Goal: Information Seeking & Learning: Learn about a topic

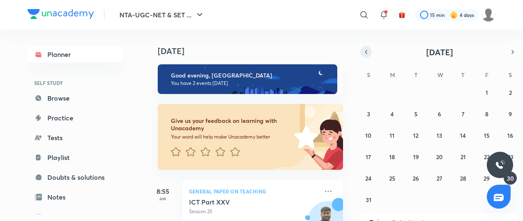
click at [367, 48] on icon "button" at bounding box center [366, 51] width 7 height 7
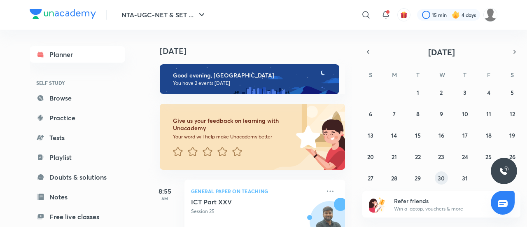
click at [447, 176] on button "30" at bounding box center [441, 177] width 13 height 13
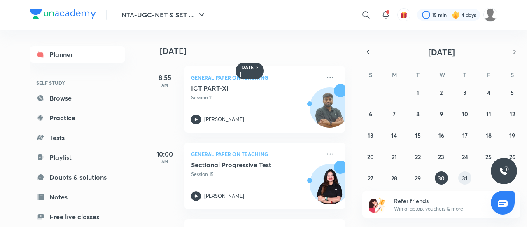
click at [468, 182] on button "31" at bounding box center [465, 177] width 13 height 13
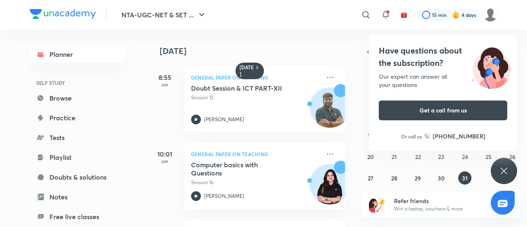
click at [503, 164] on div "Have questions about the subscription? Our expert can answer all your questions…" at bounding box center [504, 171] width 26 height 26
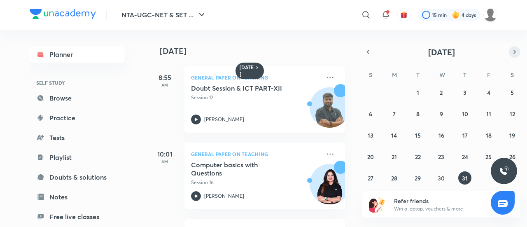
click at [513, 49] on icon "button" at bounding box center [515, 51] width 7 height 7
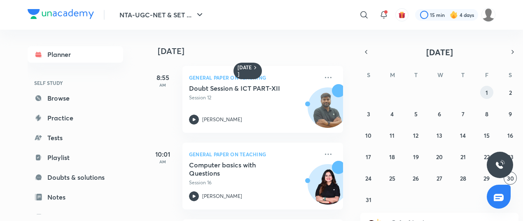
click at [490, 90] on button "1" at bounding box center [486, 92] width 13 height 13
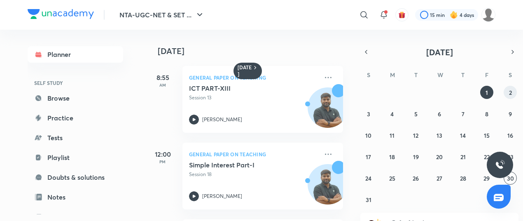
click at [511, 87] on button "2" at bounding box center [510, 92] width 13 height 13
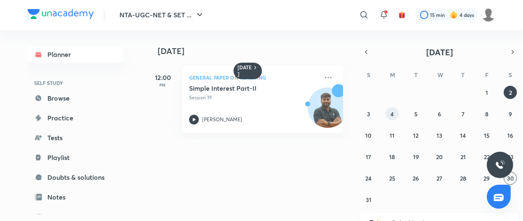
click at [398, 115] on button "4" at bounding box center [392, 113] width 13 height 13
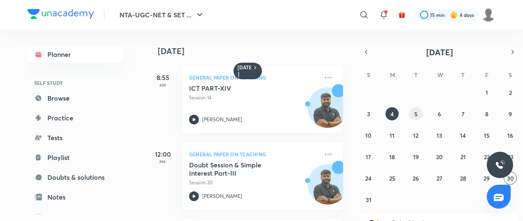
click at [411, 117] on button "5" at bounding box center [416, 113] width 13 height 13
click at [243, 103] on div "ICT PART-XV Session 15 [PERSON_NAME]" at bounding box center [253, 104] width 129 height 40
